Goal: Task Accomplishment & Management: Manage account settings

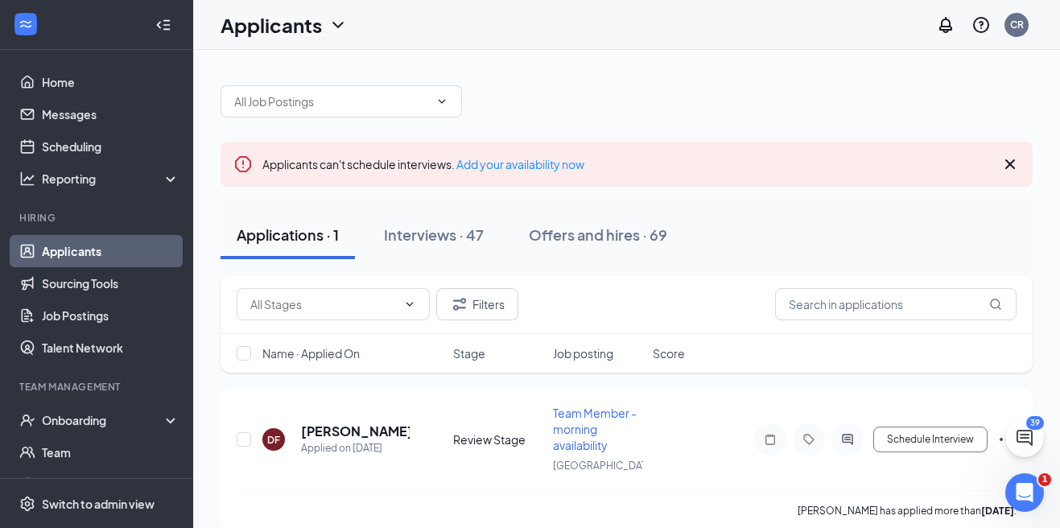
scroll to position [39, 0]
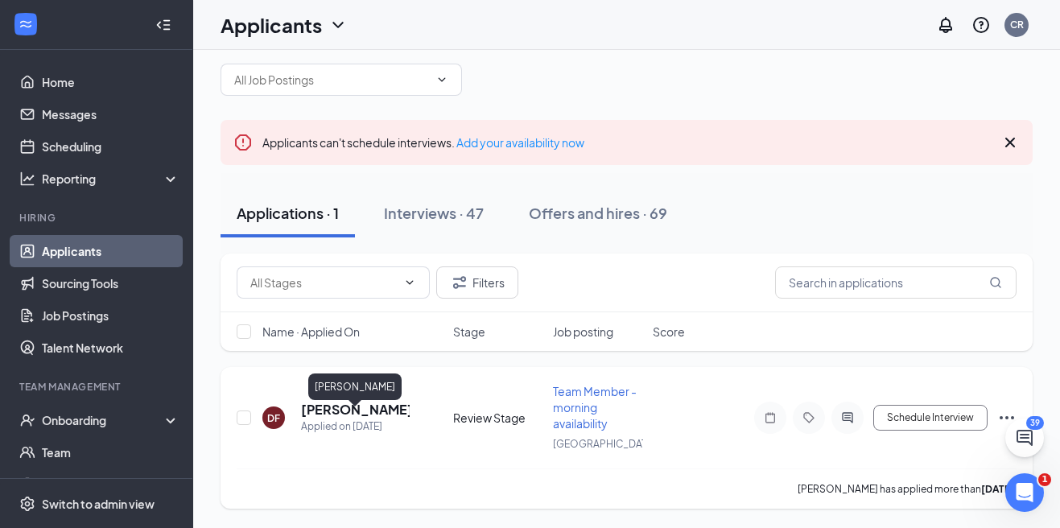
click at [341, 401] on h5 "Dequan Foxworth" at bounding box center [355, 410] width 109 height 18
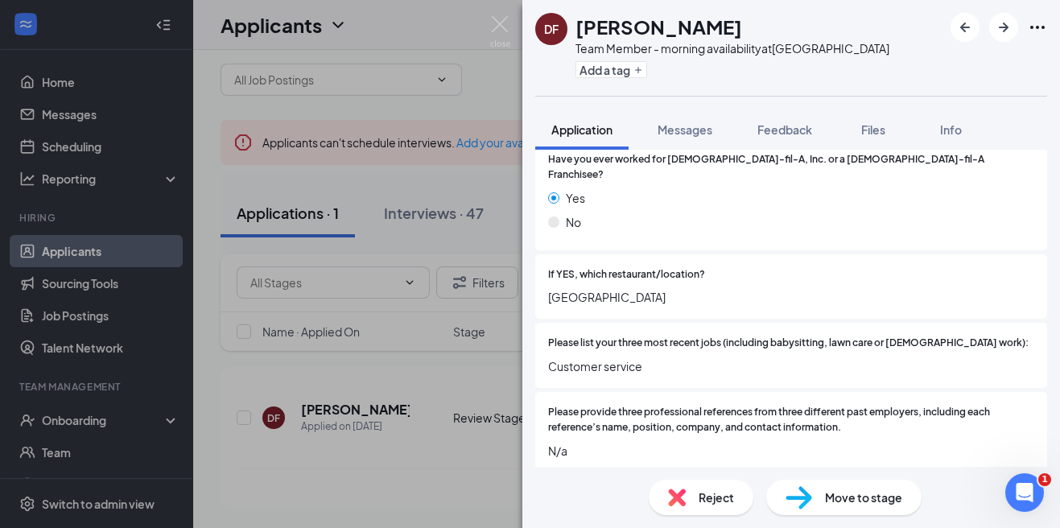
scroll to position [365, 0]
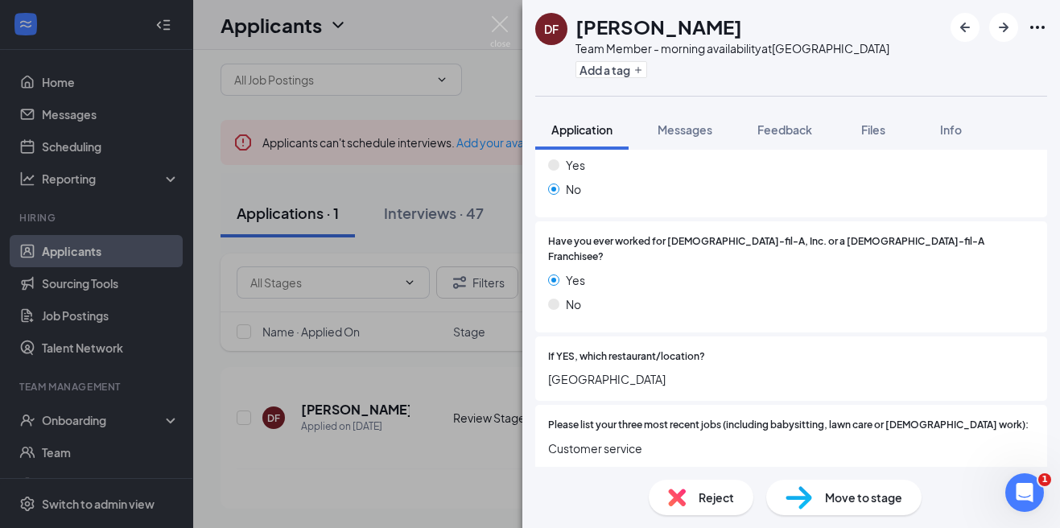
click at [457, 329] on div "DF Dequan Foxworth Team Member - morning availability at Northlake Boulevard Ad…" at bounding box center [530, 264] width 1060 height 528
